Goal: Communication & Community: Participate in discussion

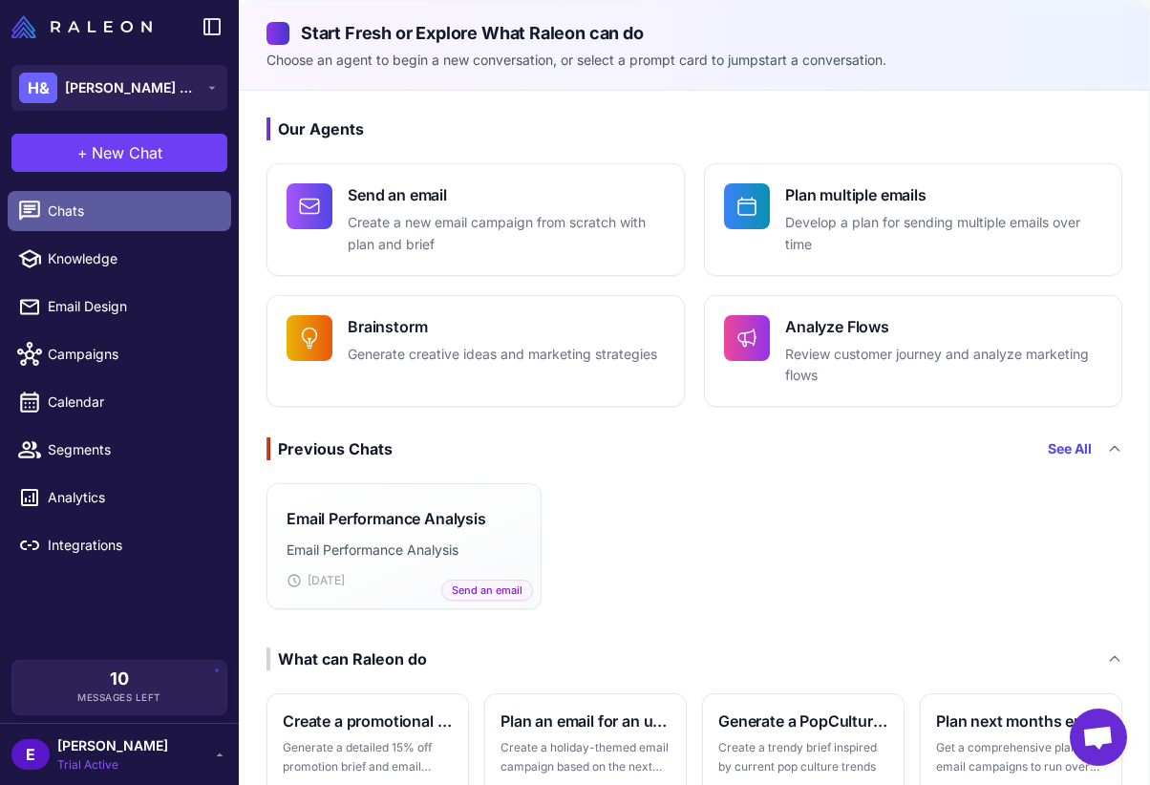
click at [153, 217] on span "Chats" at bounding box center [132, 211] width 168 height 21
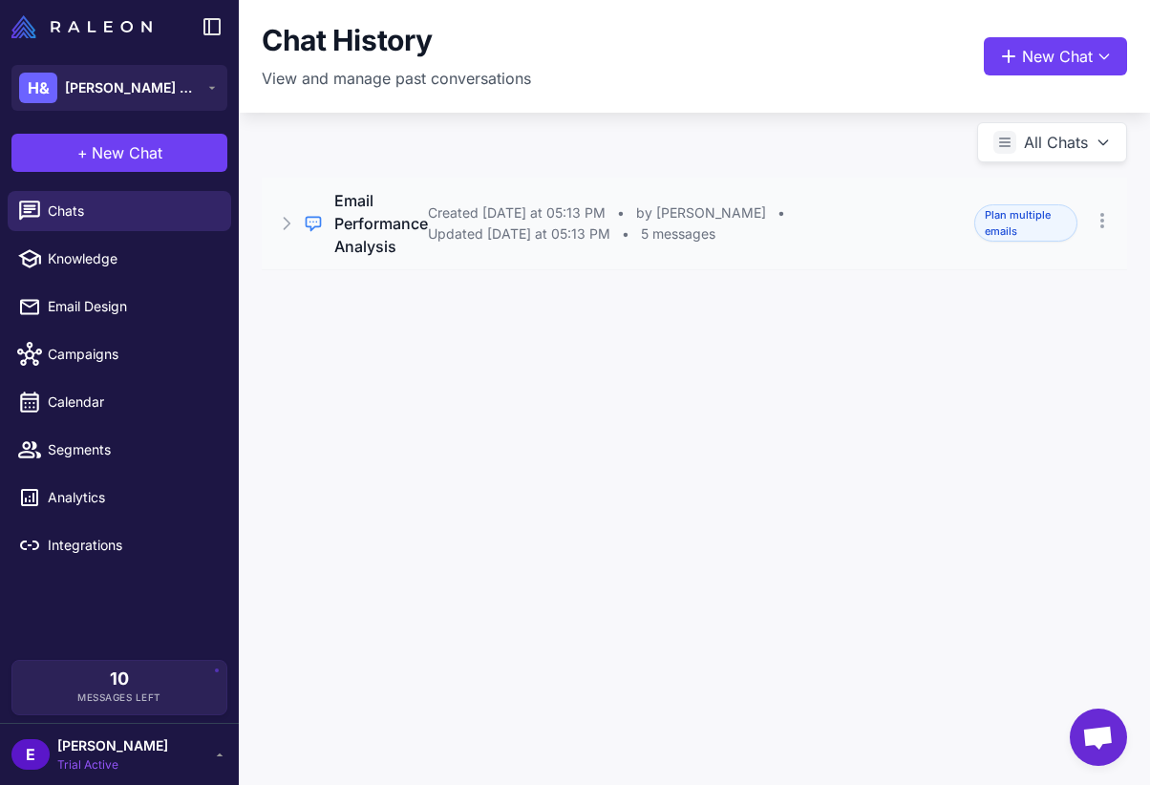
click at [489, 240] on span "Updated [DATE] at 05:13 PM" at bounding box center [519, 233] width 182 height 21
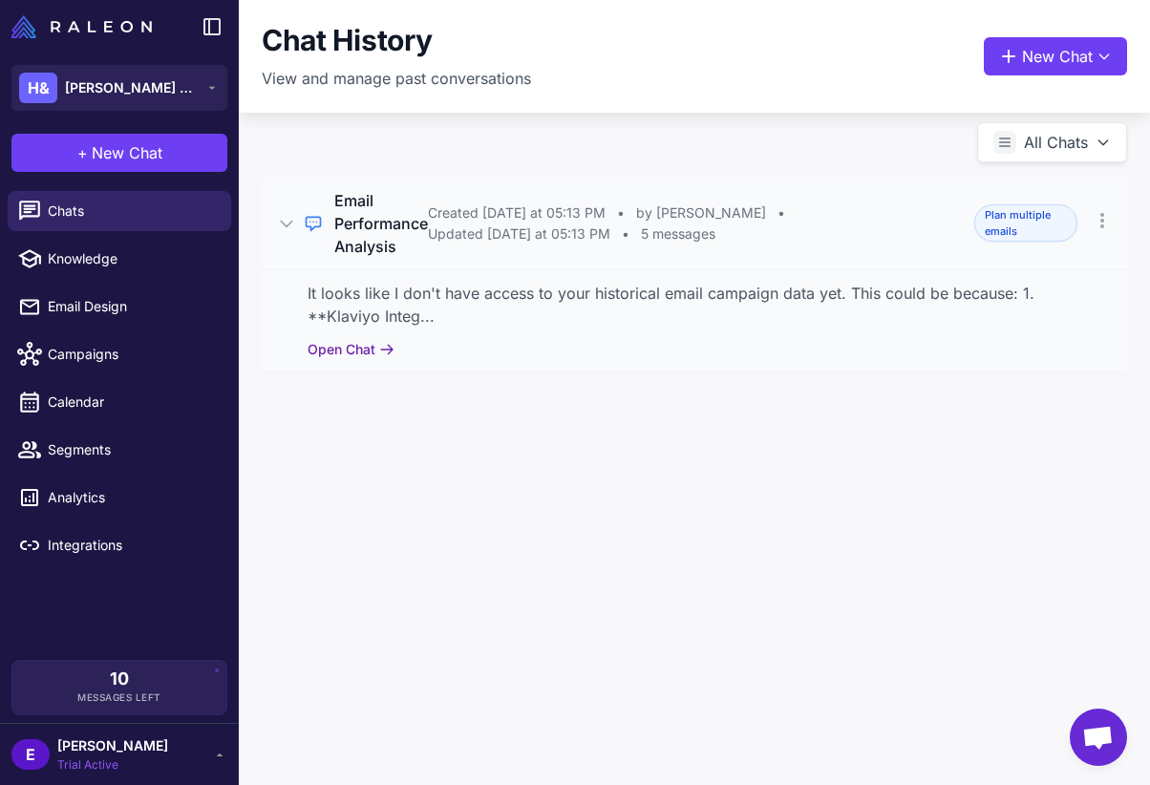
click at [350, 356] on button "Open Chat" at bounding box center [350, 349] width 87 height 21
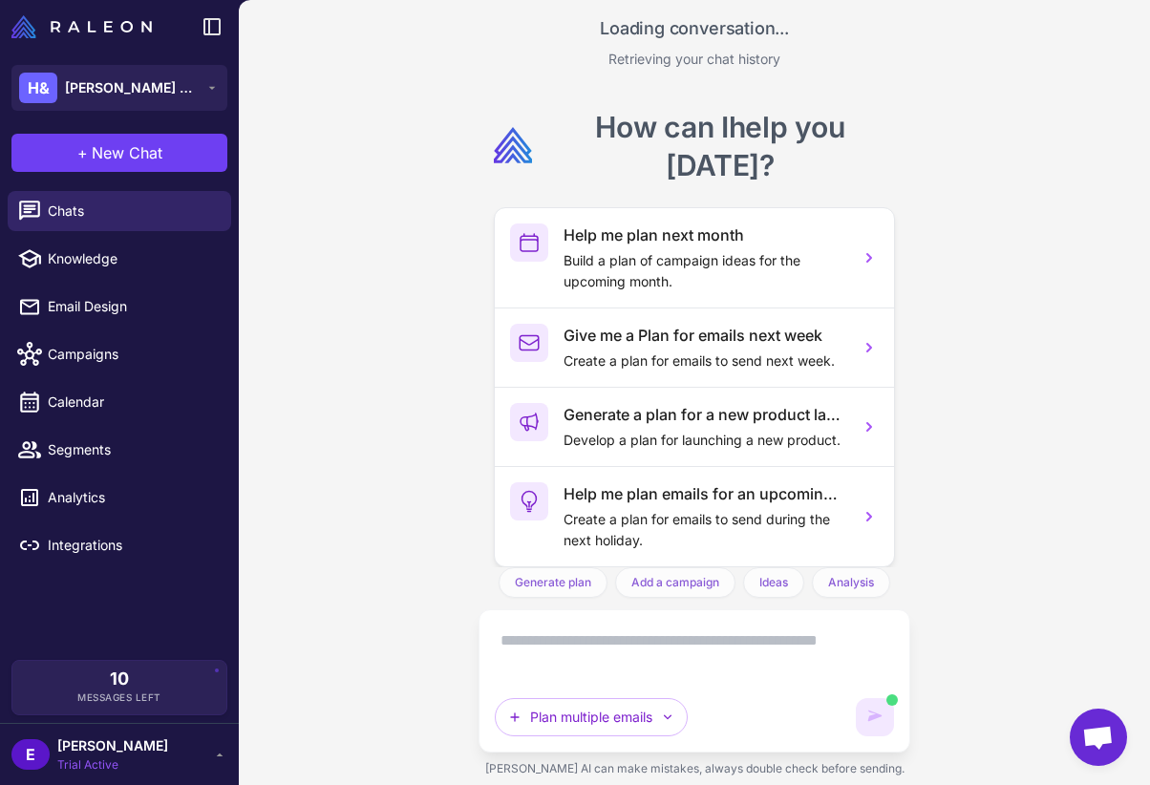
scroll to position [739, 0]
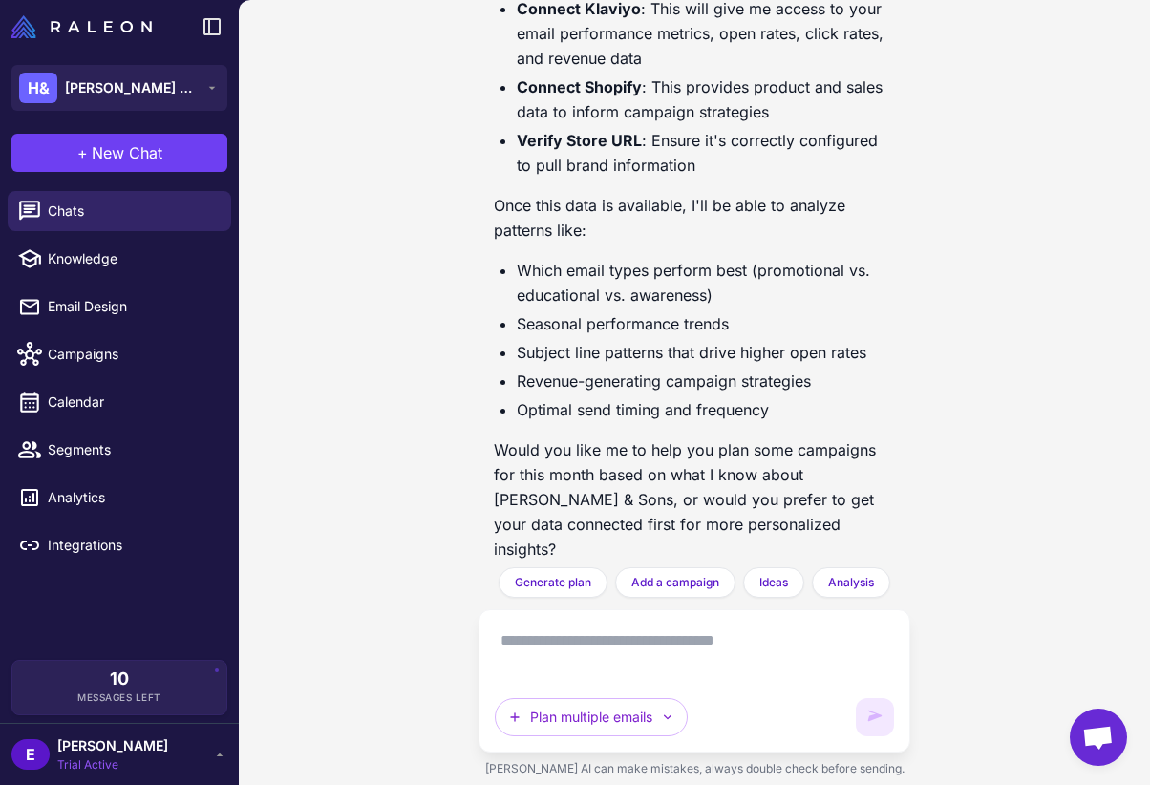
click at [591, 663] on textarea at bounding box center [694, 651] width 399 height 53
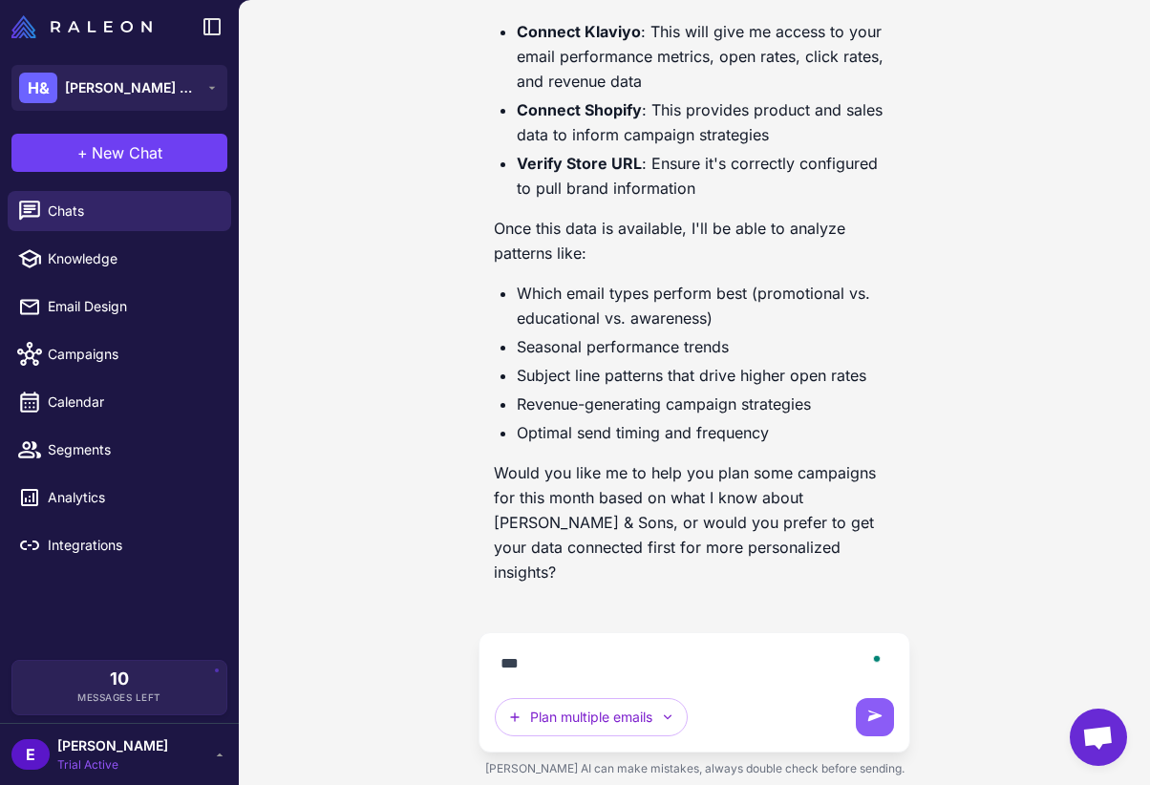
scroll to position [674, 0]
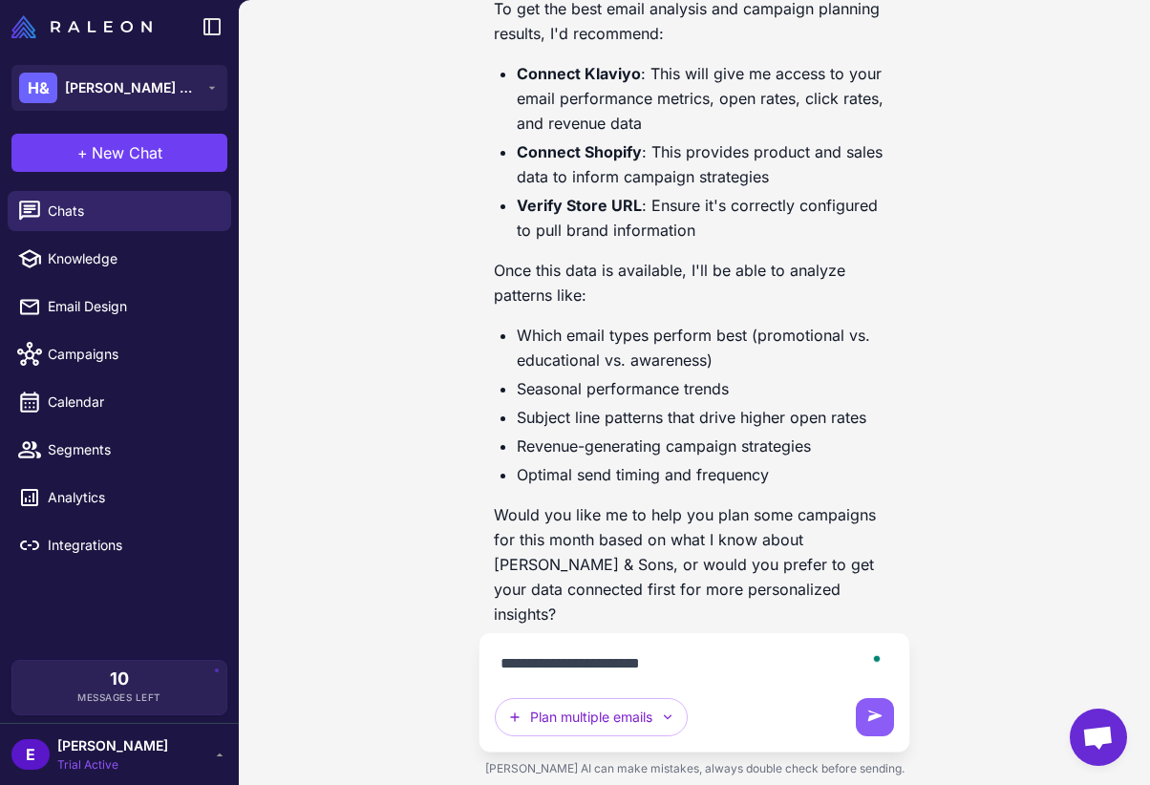
type textarea "**********"
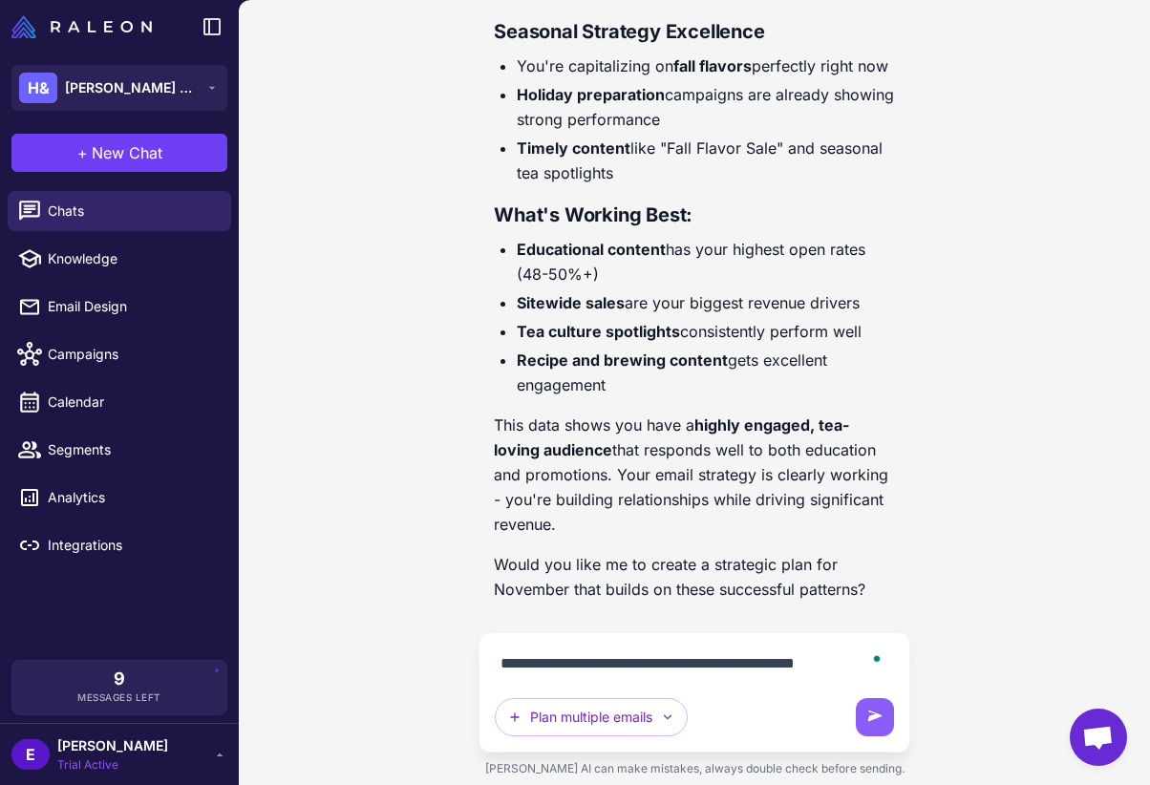
scroll to position [2902, 0]
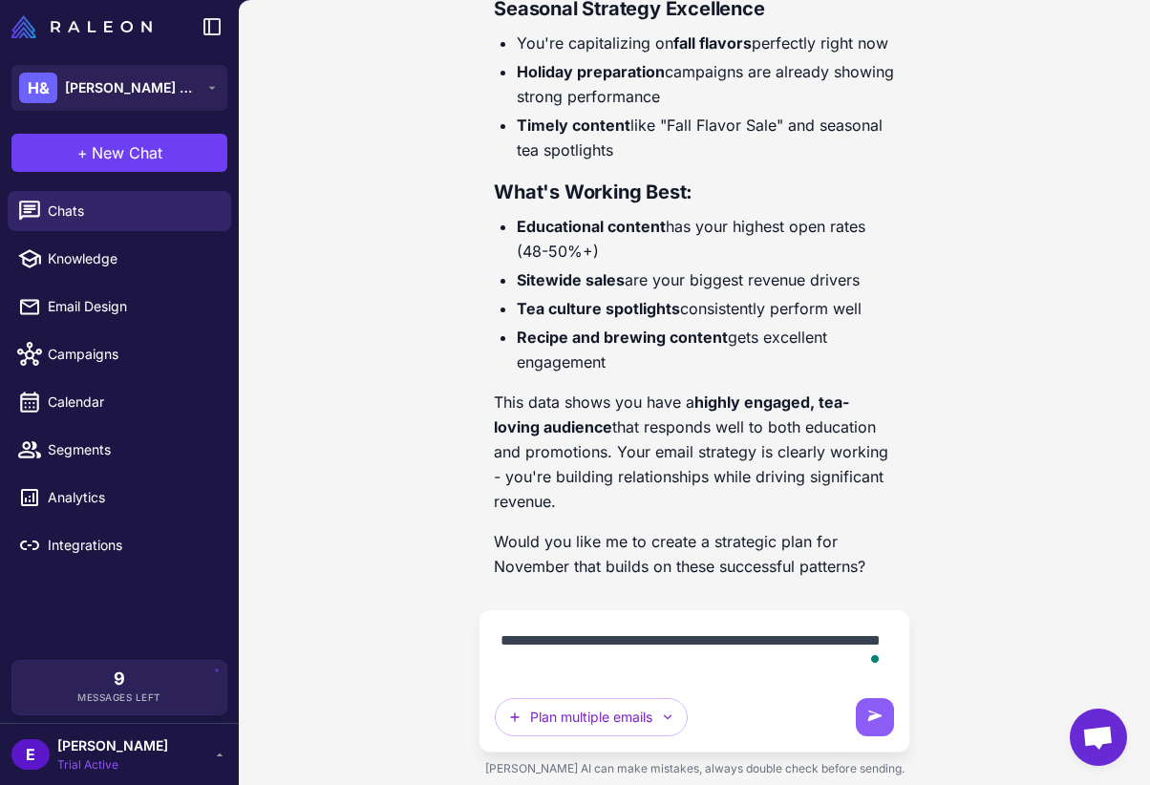
type textarea "**********"
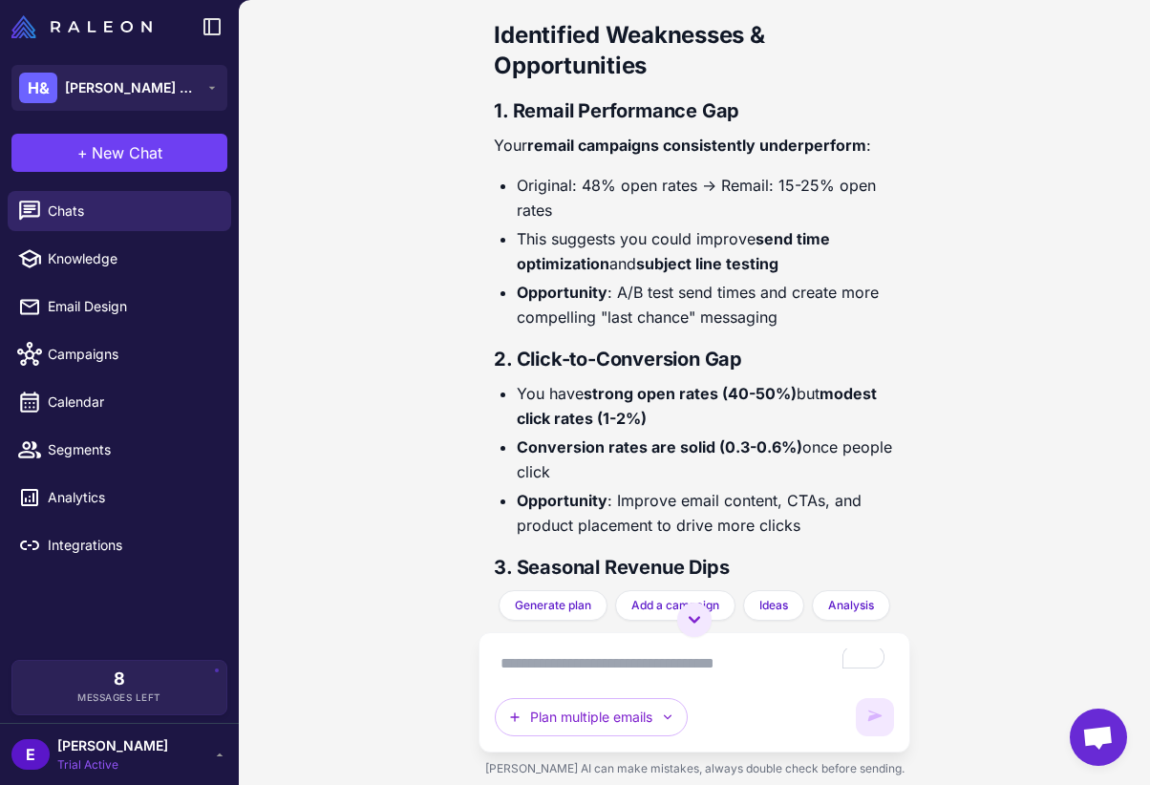
scroll to position [3680, 0]
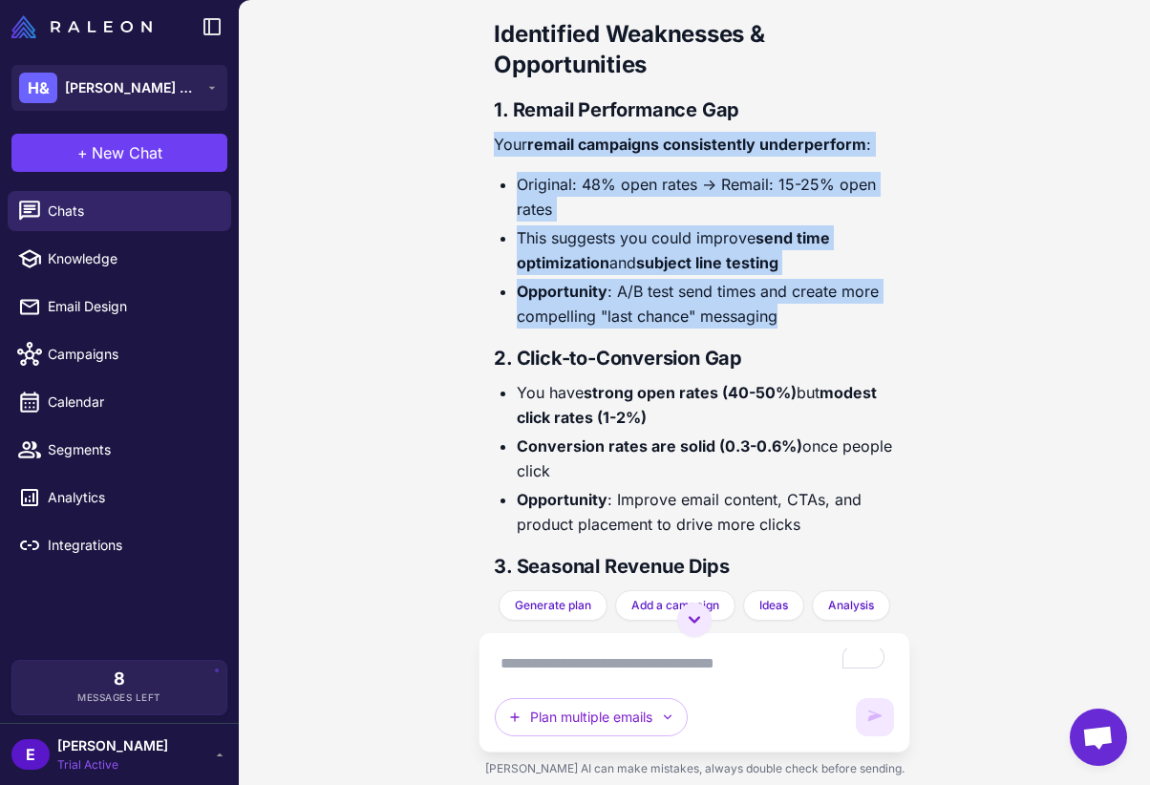
drag, startPoint x: 787, startPoint y: 315, endPoint x: 495, endPoint y: 146, distance: 337.5
copy div "Your remail campaigns consistently underperform : Original: 48% open rates → Re…"
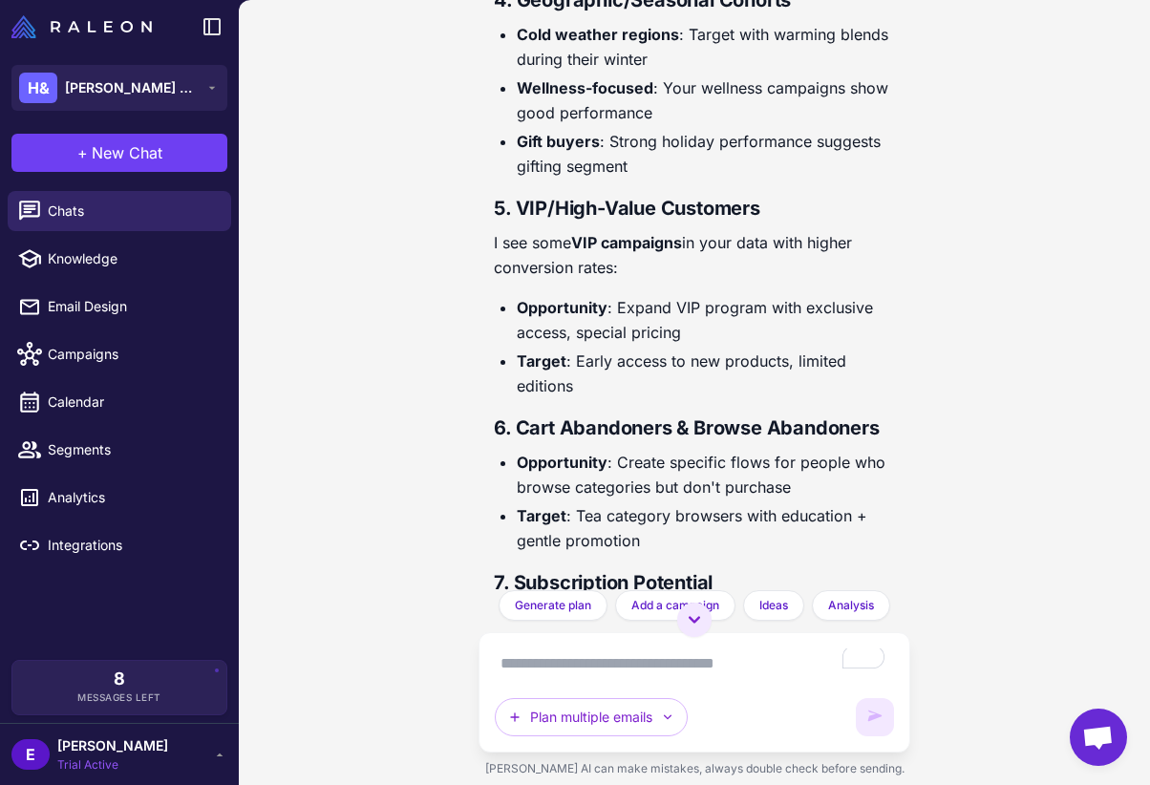
scroll to position [5724, 0]
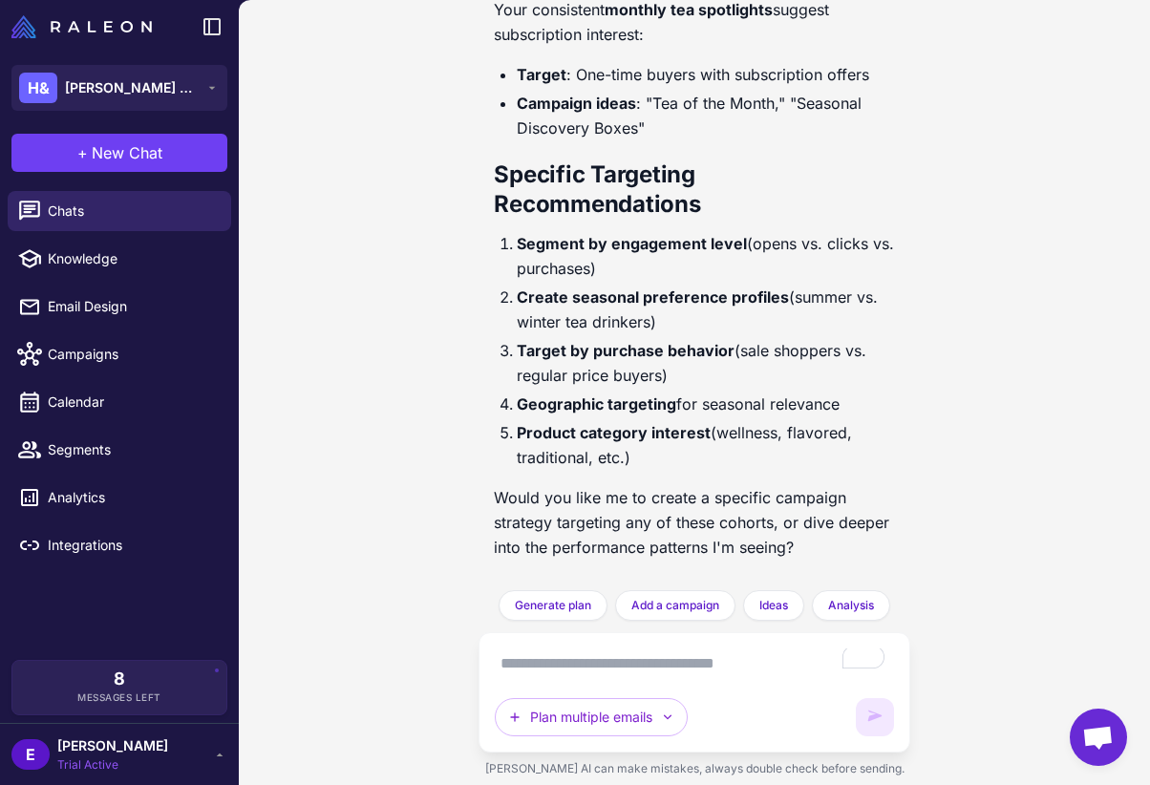
click at [632, 666] on textarea "To enrich screen reader interactions, please activate Accessibility in Grammarl…" at bounding box center [694, 663] width 399 height 31
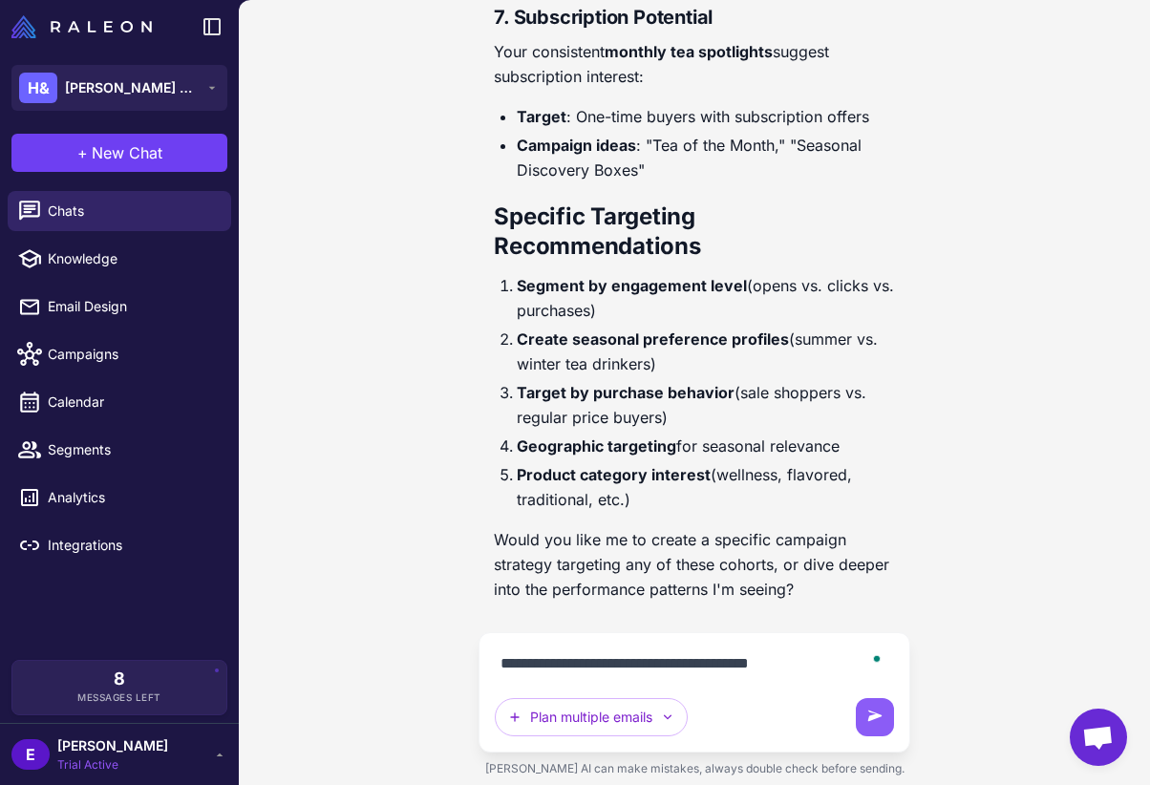
type textarea "**********"
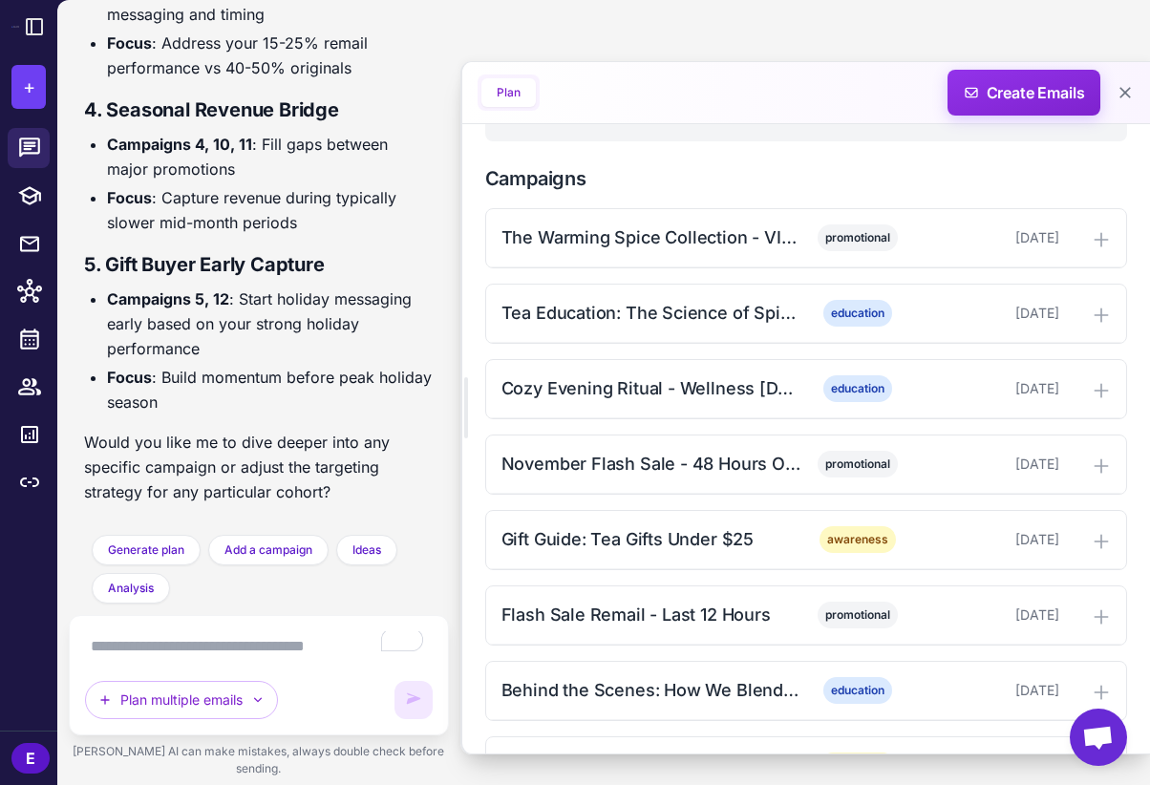
scroll to position [631, 0]
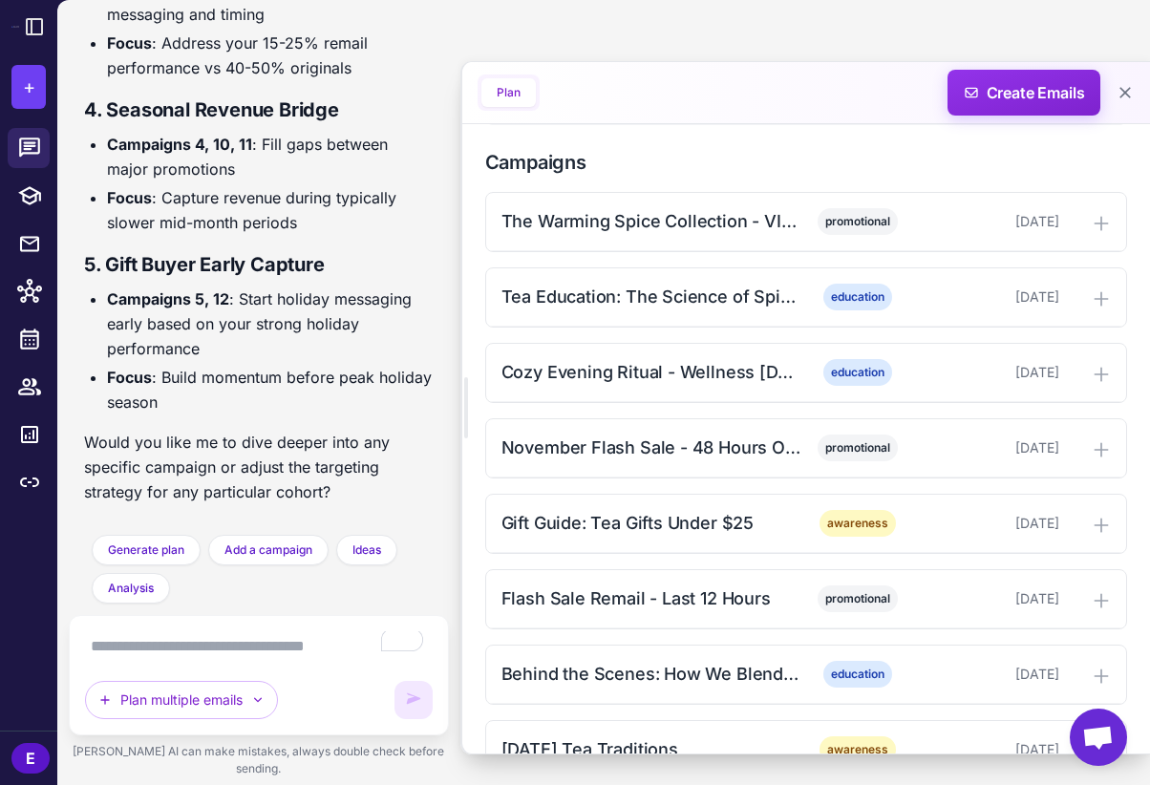
drag, startPoint x: 466, startPoint y: 412, endPoint x: 369, endPoint y: 412, distance: 97.4
click at [369, 414] on div "Email Performance Analysis [DATE] What do you see about our e-mails that stands…" at bounding box center [603, 392] width 1092 height 785
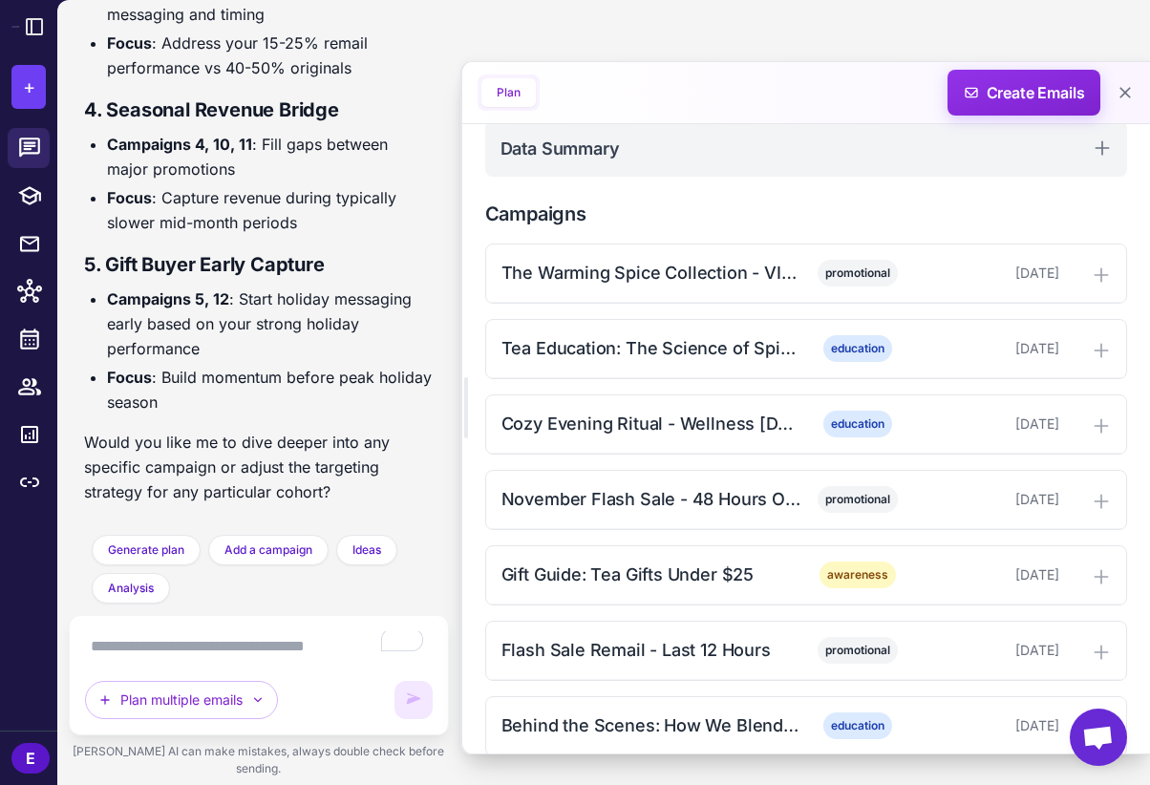
scroll to position [0, 0]
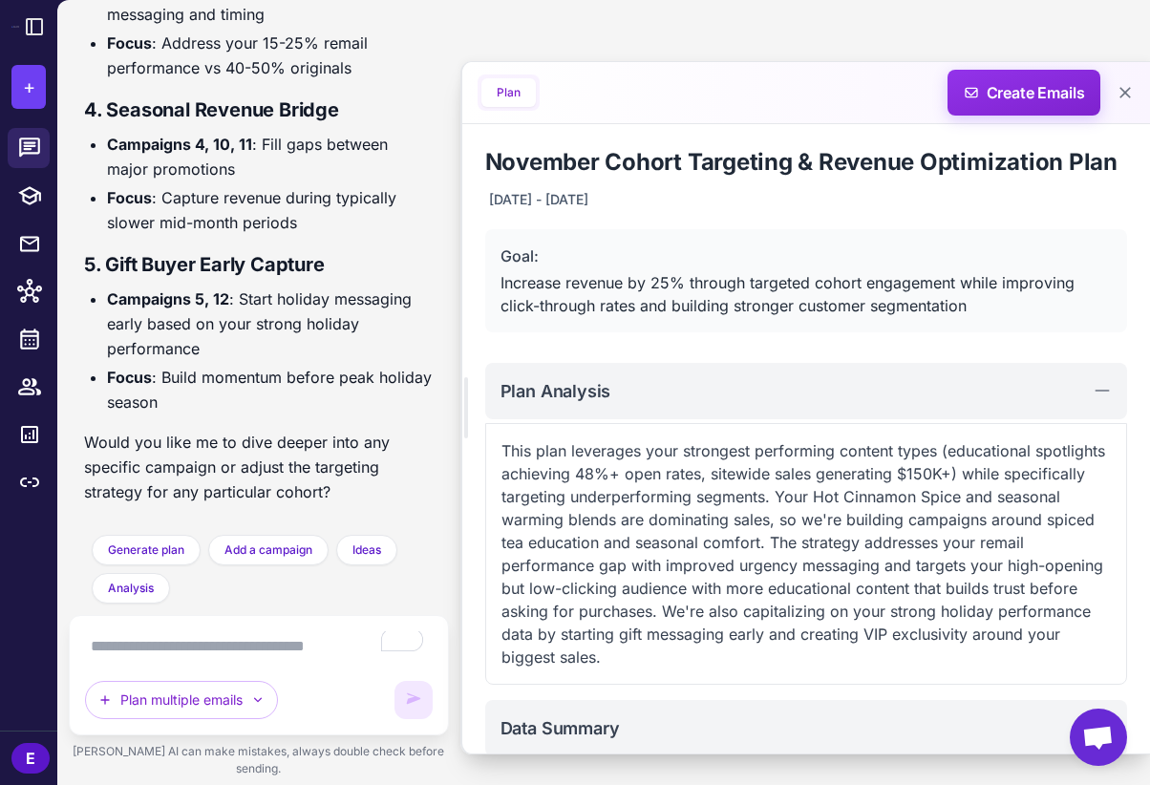
click at [503, 93] on button "Plan" at bounding box center [508, 92] width 54 height 29
click at [513, 92] on button "Plan" at bounding box center [508, 92] width 54 height 29
click at [518, 95] on button "Plan" at bounding box center [508, 92] width 54 height 29
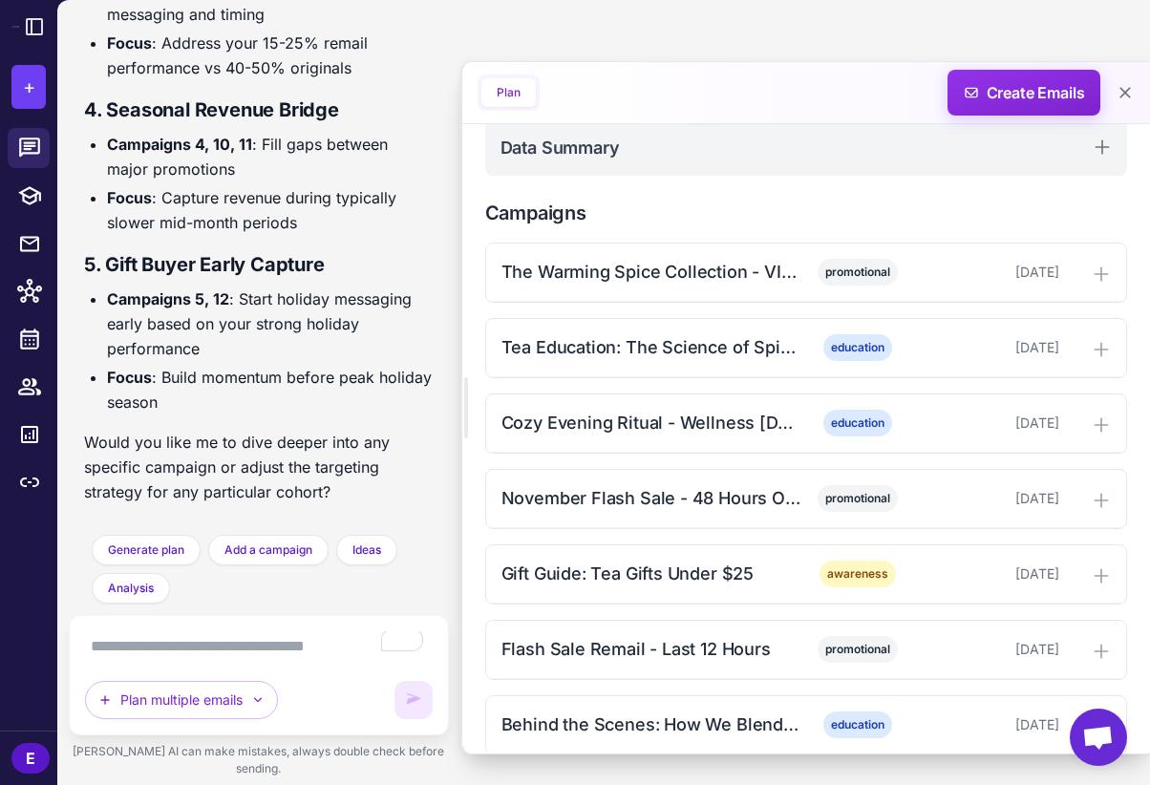
scroll to position [590, 0]
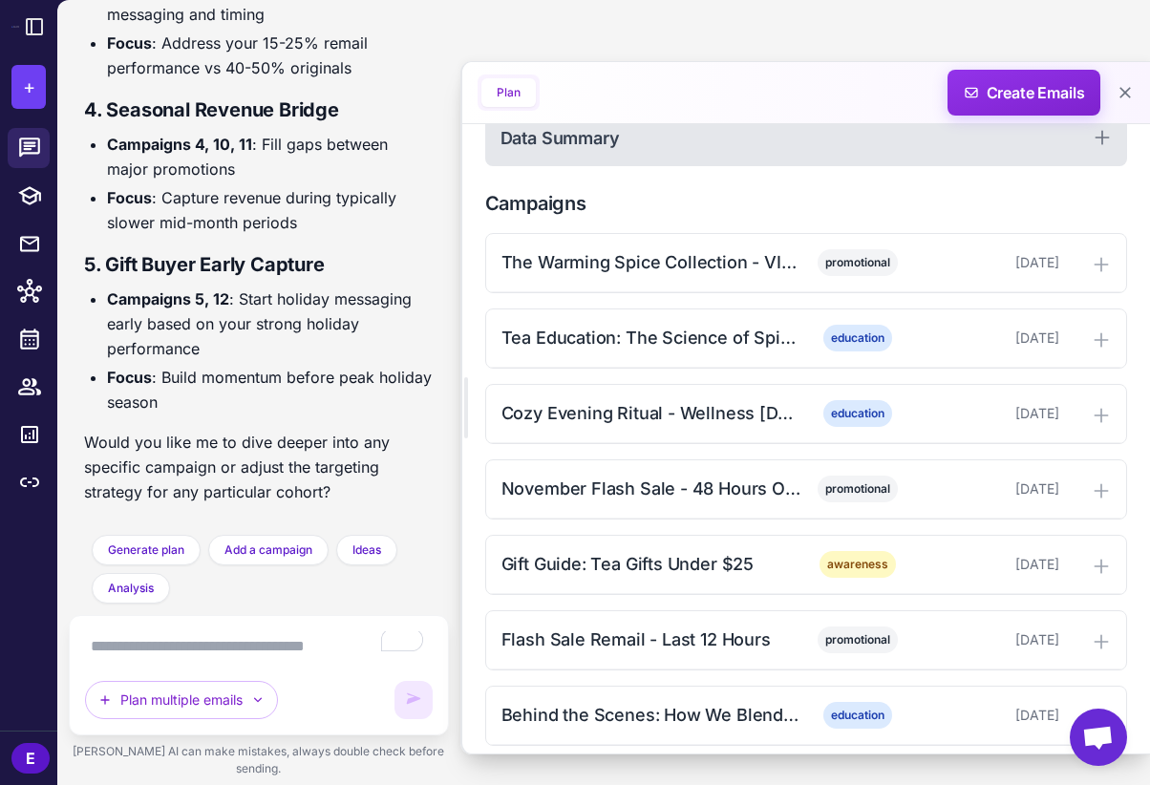
click at [747, 158] on div "Data Summary" at bounding box center [806, 138] width 642 height 56
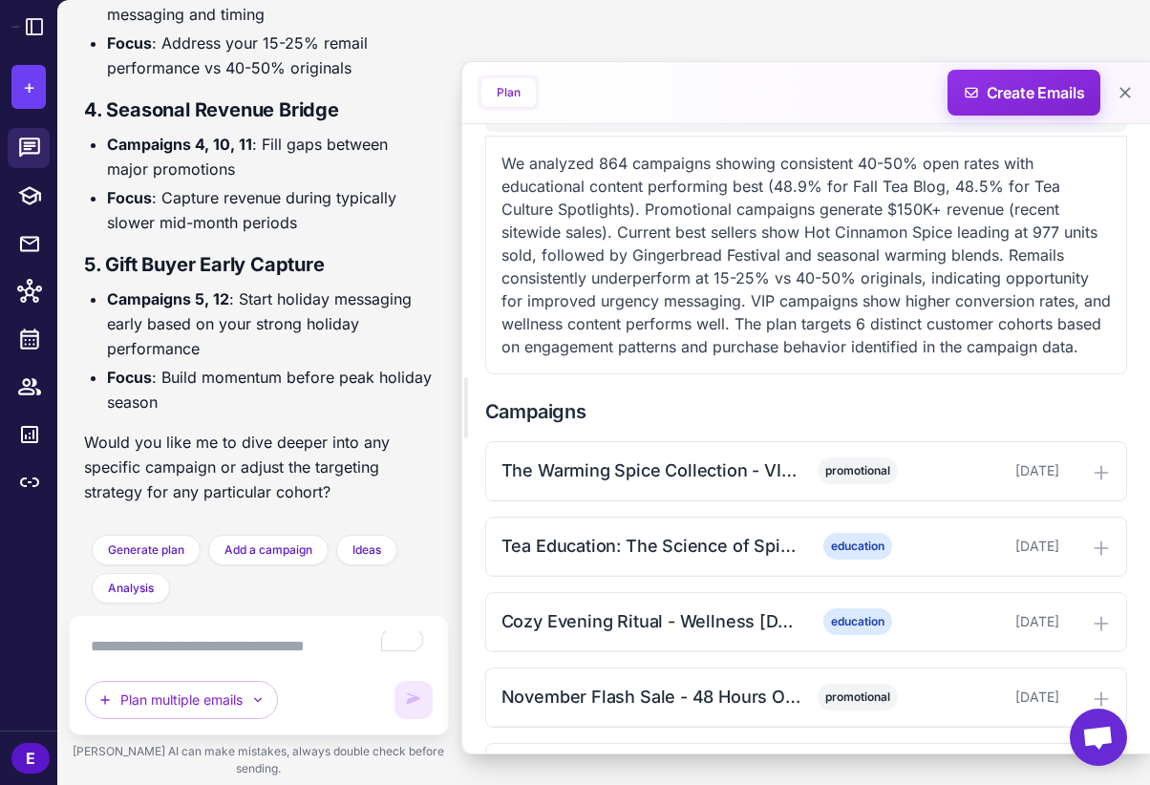
scroll to position [647, 0]
